Goal: Transaction & Acquisition: Book appointment/travel/reservation

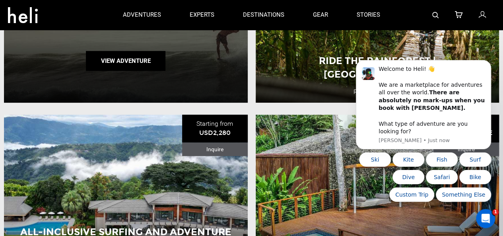
scroll to position [184, 0]
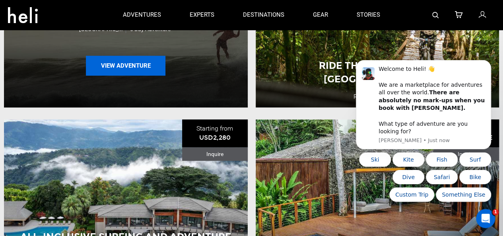
click at [149, 64] on button "View Adventure" at bounding box center [126, 66] width 80 height 20
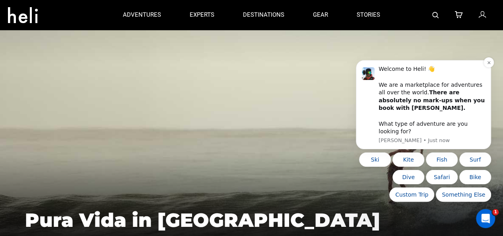
scroll to position [84, 0]
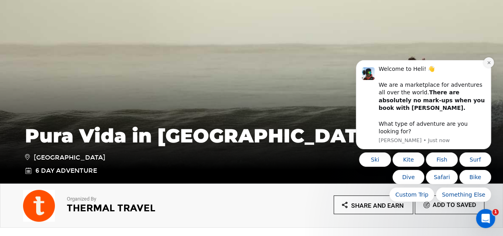
click at [491, 65] on icon "Dismiss notification" at bounding box center [489, 62] width 4 height 4
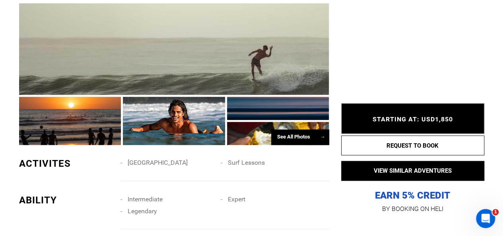
scroll to position [569, 0]
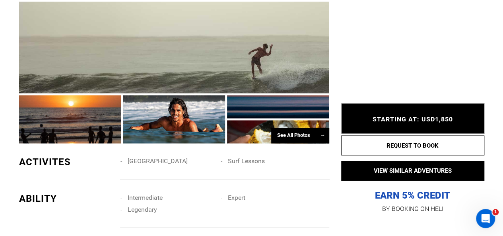
click at [305, 133] on div "See All Photos →" at bounding box center [300, 136] width 58 height 16
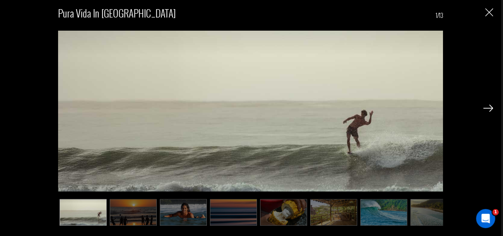
click at [488, 107] on img at bounding box center [489, 108] width 10 height 7
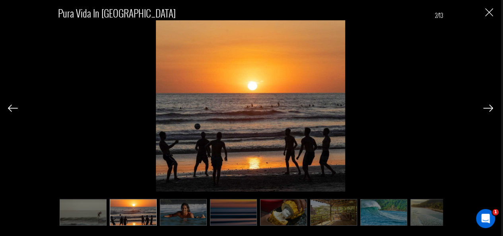
click at [488, 107] on img at bounding box center [489, 108] width 10 height 7
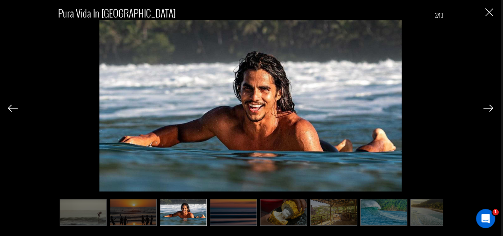
click at [488, 107] on img at bounding box center [489, 108] width 10 height 7
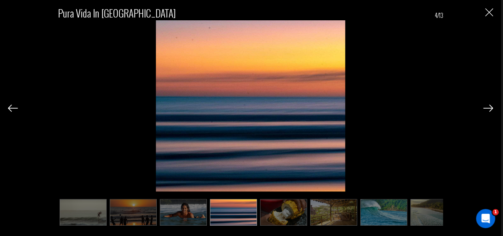
click at [488, 107] on img at bounding box center [489, 108] width 10 height 7
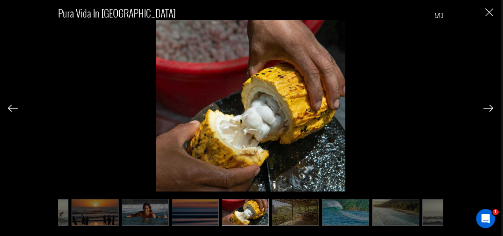
click at [488, 107] on img at bounding box center [489, 108] width 10 height 7
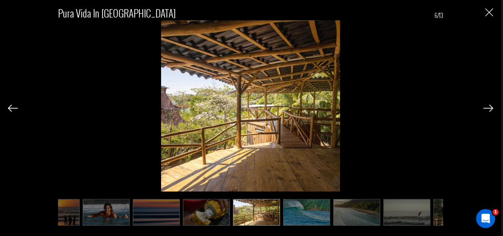
click at [488, 107] on img at bounding box center [489, 108] width 10 height 7
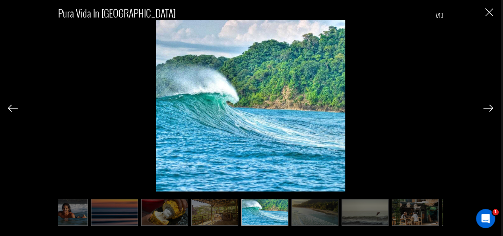
click at [488, 107] on img at bounding box center [489, 108] width 10 height 7
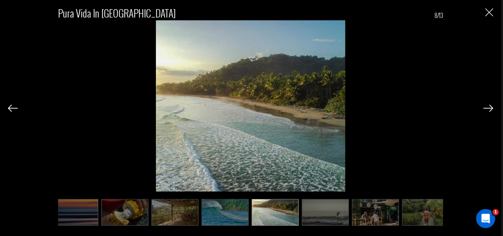
click at [488, 107] on img at bounding box center [489, 108] width 10 height 7
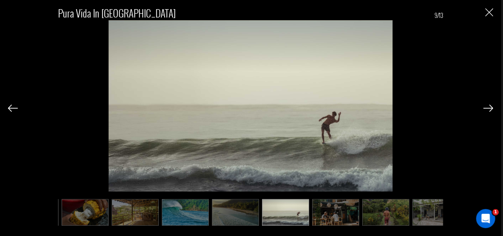
click at [488, 107] on img at bounding box center [489, 108] width 10 height 7
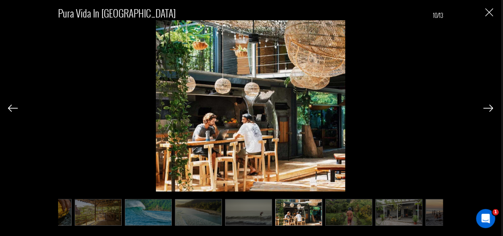
scroll to position [0, 238]
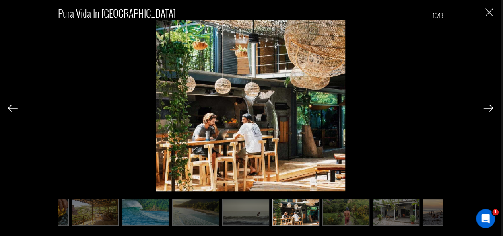
click at [488, 107] on img at bounding box center [489, 108] width 10 height 7
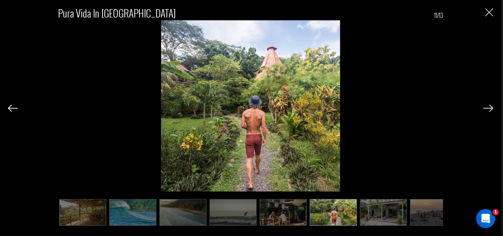
scroll to position [0, 267]
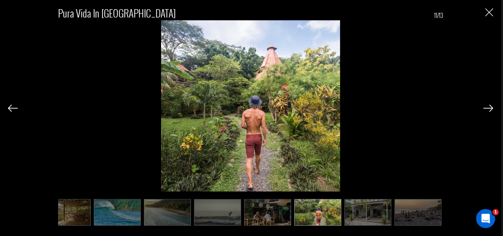
click at [488, 107] on img at bounding box center [489, 108] width 10 height 7
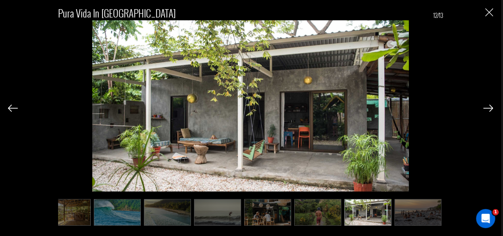
click at [489, 10] on img "Close" at bounding box center [490, 12] width 8 height 8
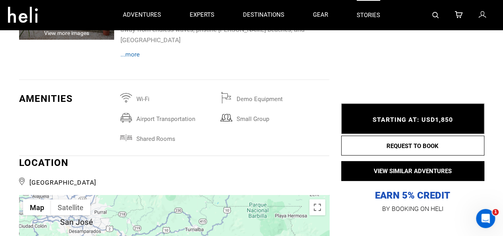
scroll to position [1095, 0]
